Goal: Task Accomplishment & Management: Manage account settings

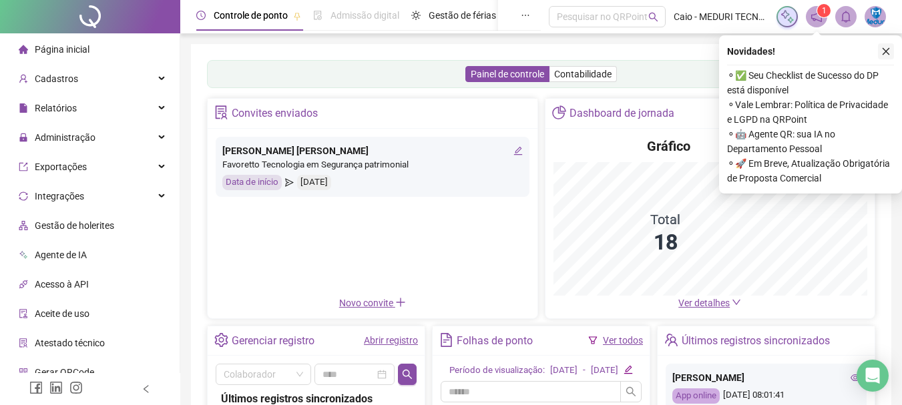
click at [888, 55] on icon "close" at bounding box center [886, 51] width 9 height 9
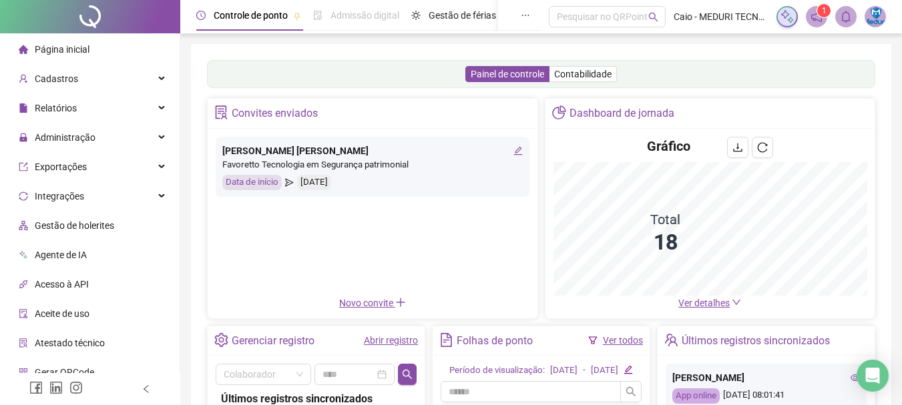
click at [697, 305] on span "Ver detalhes" at bounding box center [704, 303] width 51 height 11
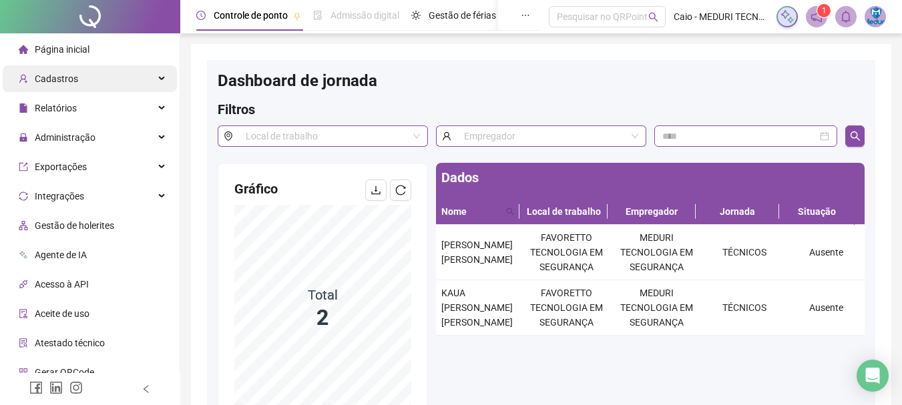
click at [71, 83] on span "Cadastros" at bounding box center [56, 78] width 43 height 11
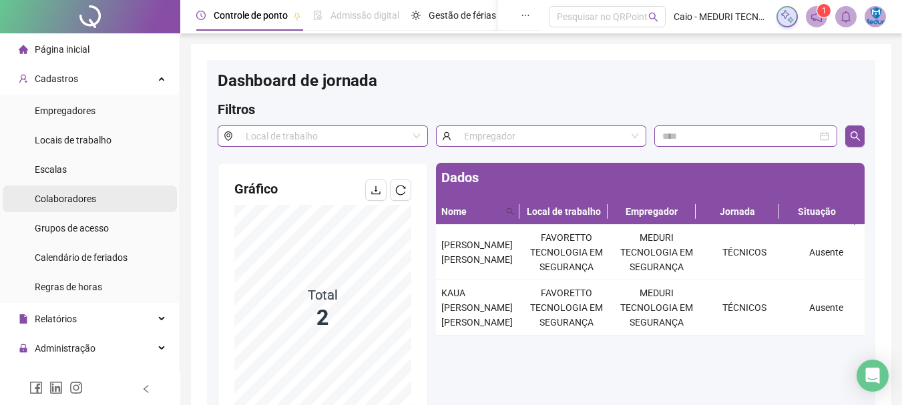
click at [61, 203] on span "Colaboradores" at bounding box center [65, 199] width 61 height 11
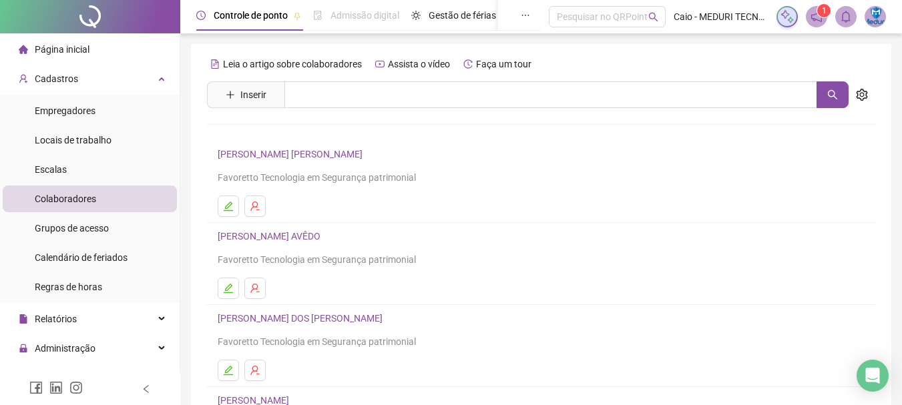
click at [69, 52] on span "Página inicial" at bounding box center [62, 49] width 55 height 11
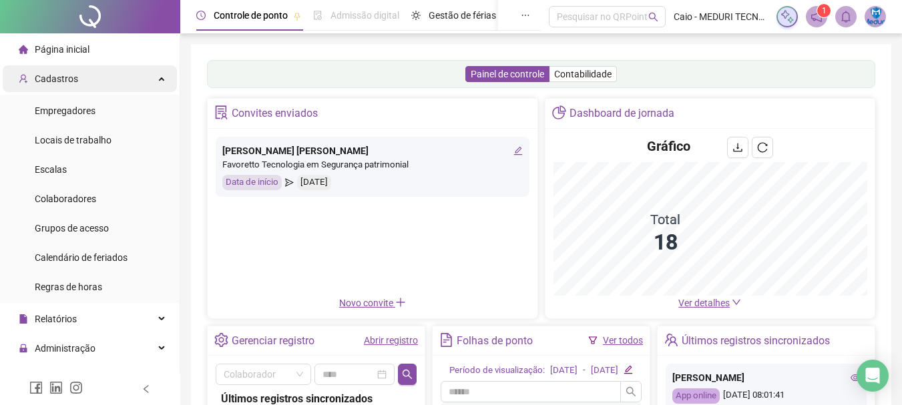
click at [148, 77] on div "Cadastros" at bounding box center [90, 78] width 174 height 27
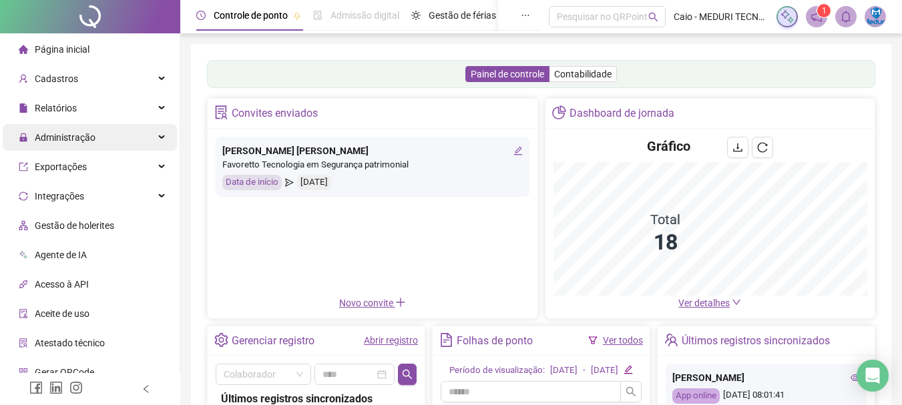
click at [80, 136] on span "Administração" at bounding box center [65, 137] width 61 height 11
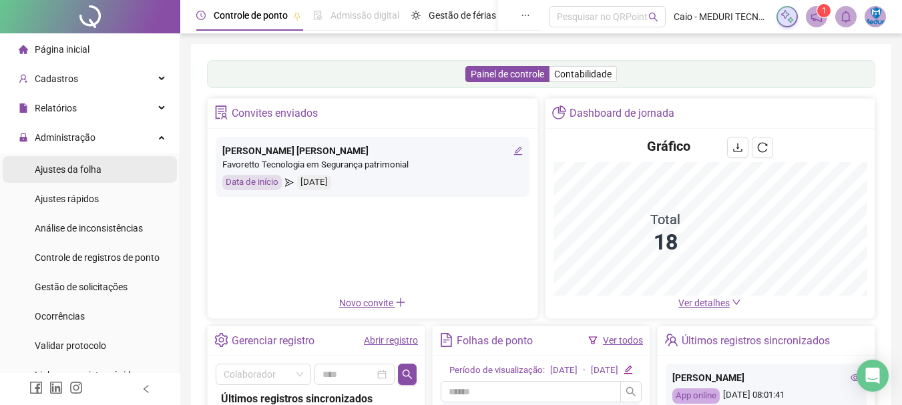
click at [80, 174] on span "Ajustes da folha" at bounding box center [68, 169] width 67 height 11
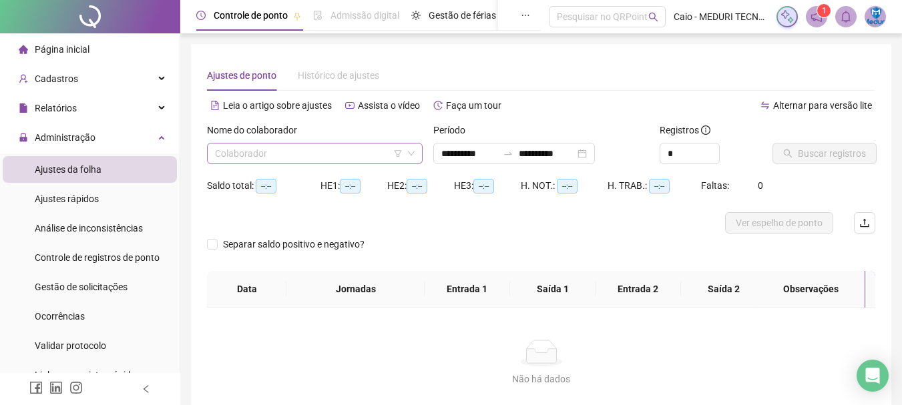
click at [273, 152] on input "search" at bounding box center [309, 154] width 188 height 20
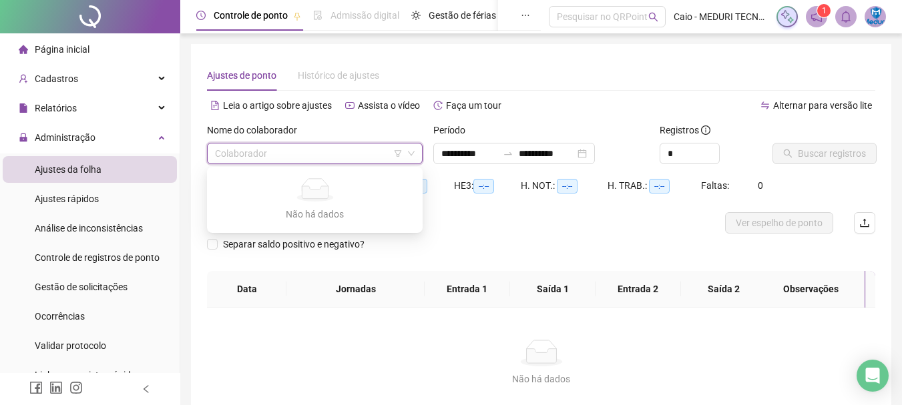
type input "**********"
type input "*********"
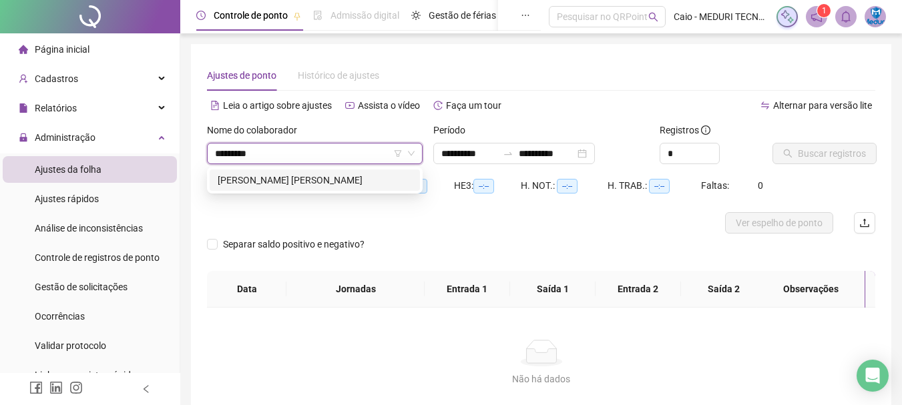
click at [263, 189] on div "GUILHERME HENRIQUE SENA DA SILVA" at bounding box center [315, 180] width 210 height 21
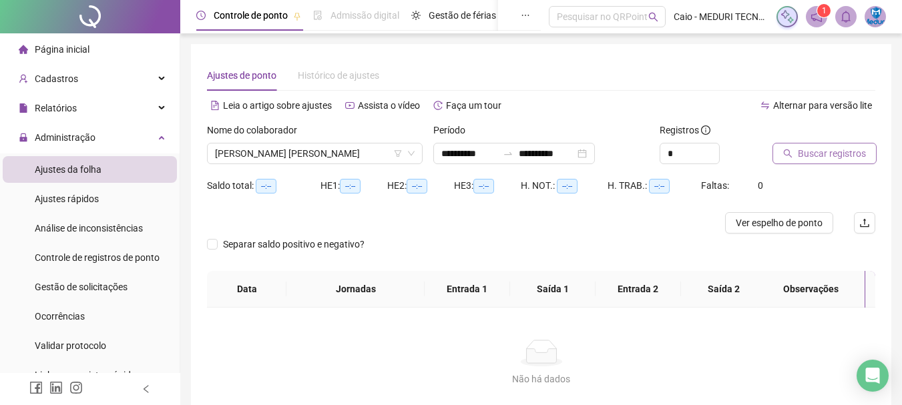
click at [807, 164] on button "Buscar registros" at bounding box center [825, 153] width 104 height 21
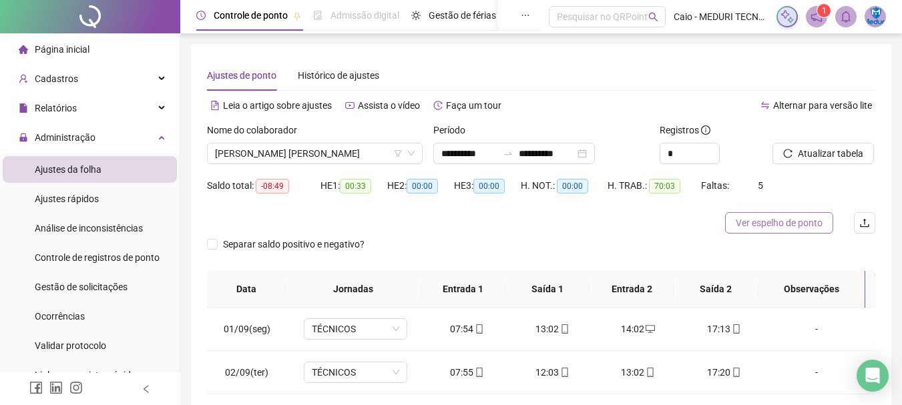
click at [753, 231] on button "Ver espelho de ponto" at bounding box center [779, 222] width 108 height 21
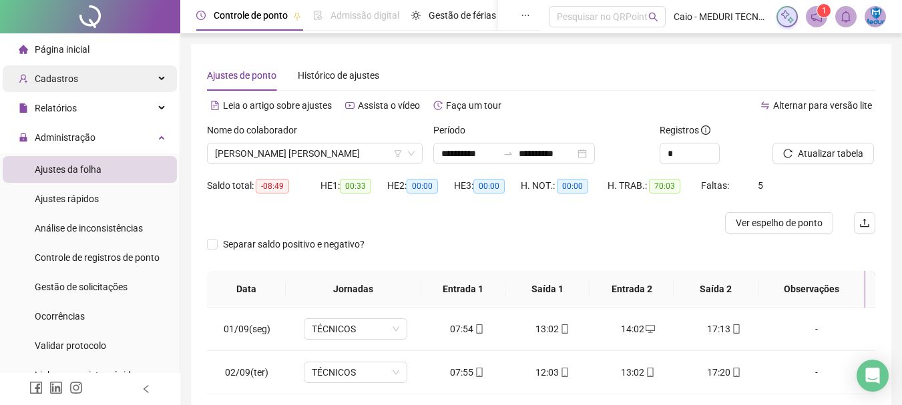
click at [61, 79] on span "Cadastros" at bounding box center [56, 78] width 43 height 11
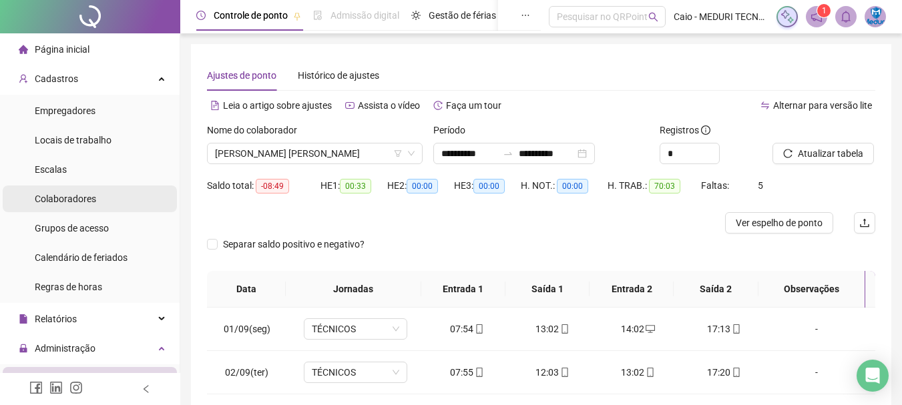
click at [77, 200] on span "Colaboradores" at bounding box center [65, 199] width 61 height 11
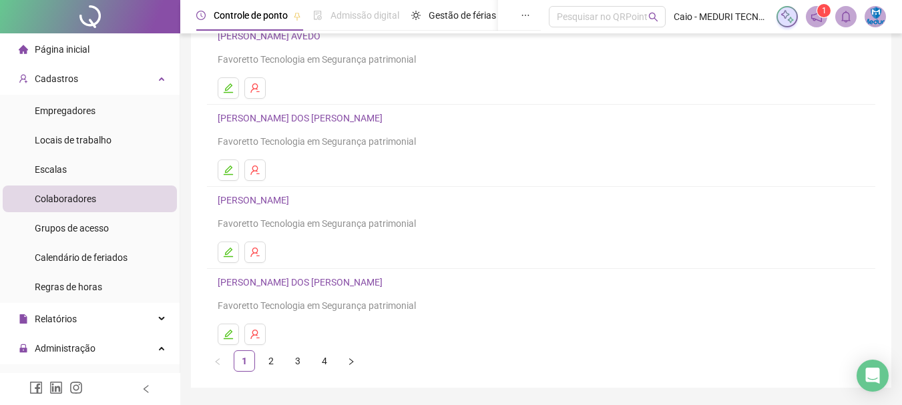
scroll to position [240, 0]
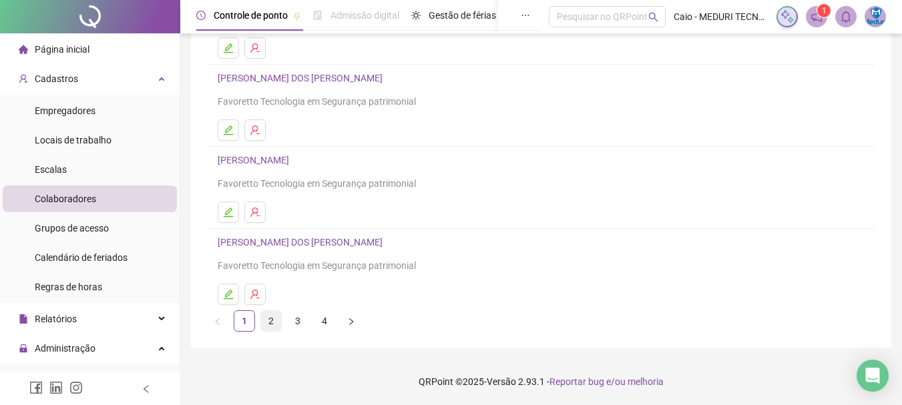
click at [272, 322] on link "2" at bounding box center [271, 321] width 20 height 20
click at [272, 322] on main "Leia o artigo sobre colaboradores Assista o vídeo Faça um tour Inserir Nenhum r…" at bounding box center [541, 76] width 701 height 544
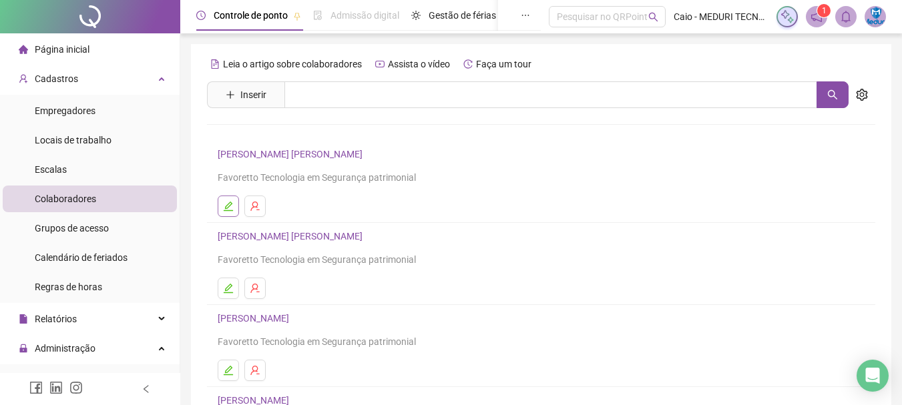
click at [229, 204] on icon "edit" at bounding box center [228, 206] width 9 height 9
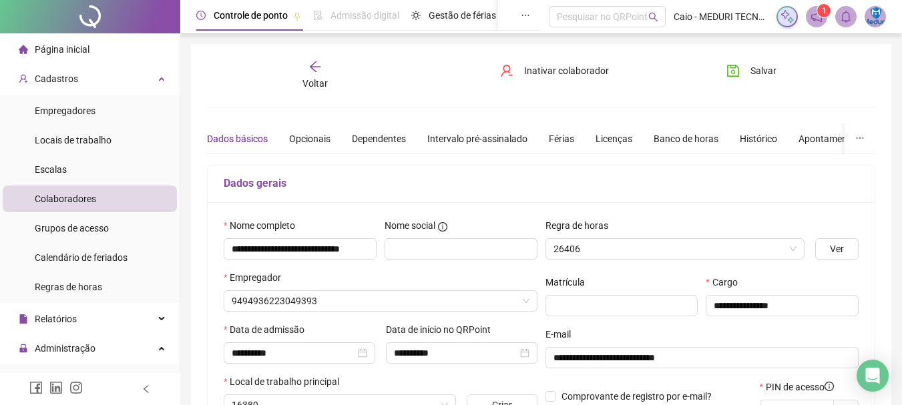
type input "********"
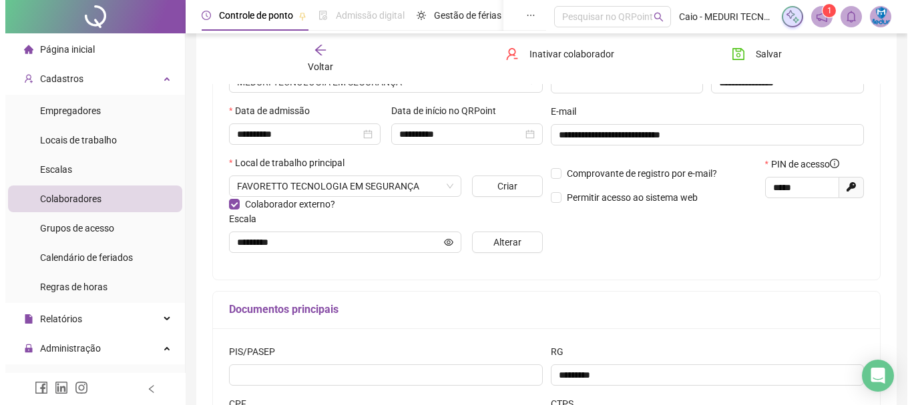
scroll to position [90, 0]
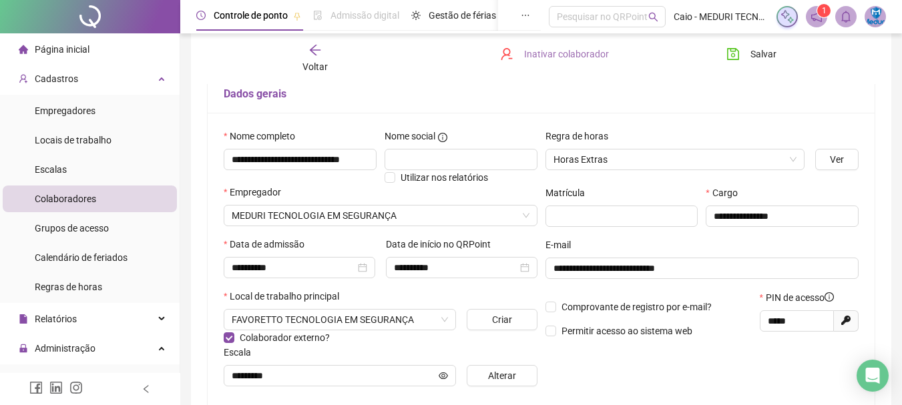
click at [534, 52] on span "Inativar colaborador" at bounding box center [566, 54] width 85 height 15
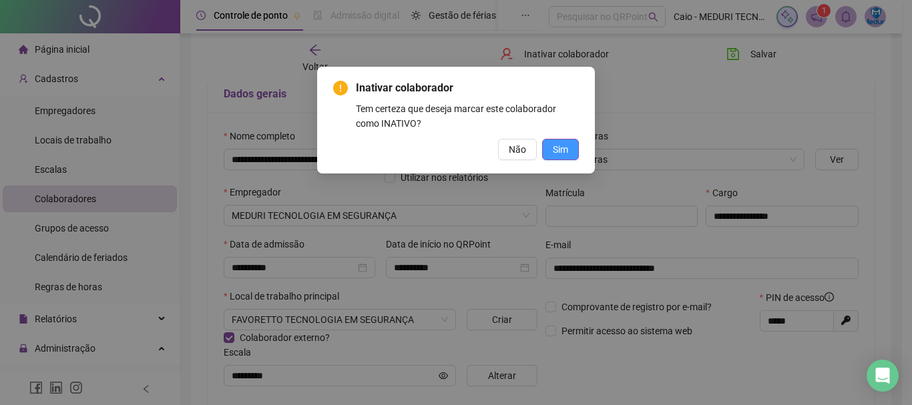
click at [570, 148] on button "Sim" at bounding box center [560, 149] width 37 height 21
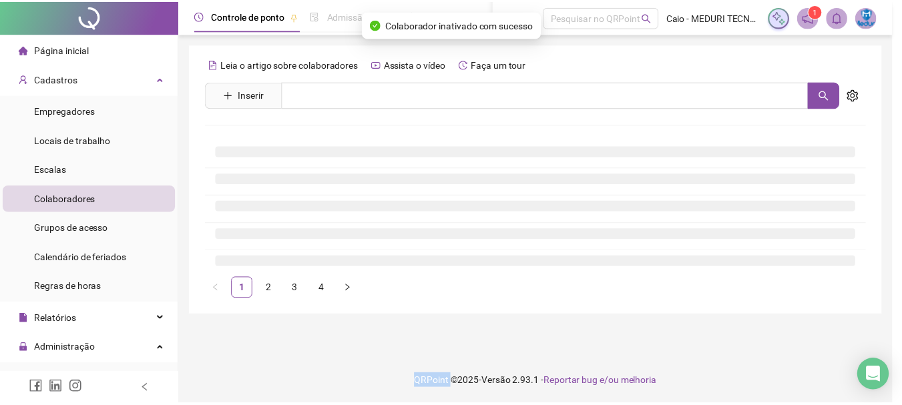
scroll to position [0, 0]
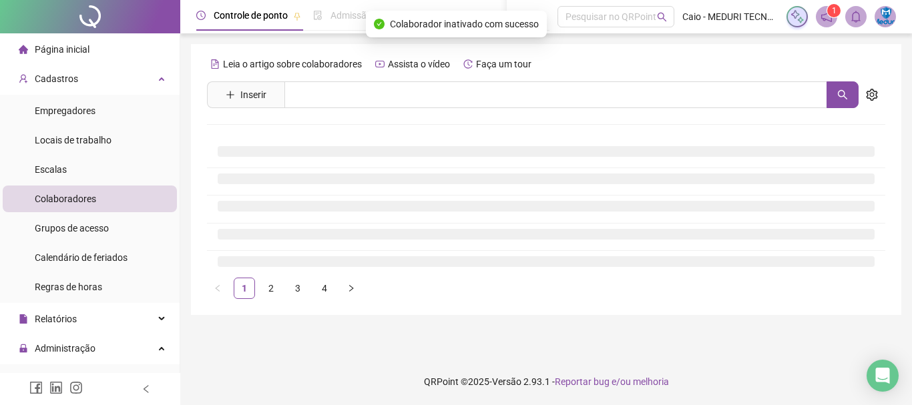
click at [642, 64] on div "Leia o artigo sobre colaboradores Assista o vídeo Faça um tour" at bounding box center [546, 63] width 679 height 21
